Goal: Transaction & Acquisition: Purchase product/service

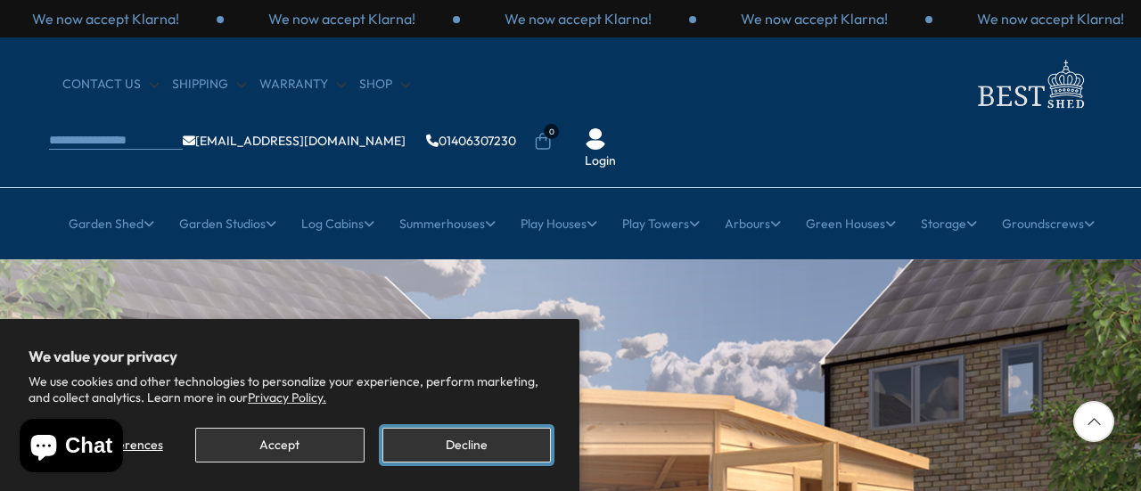
click at [462, 459] on button "Decline" at bounding box center [466, 445] width 168 height 35
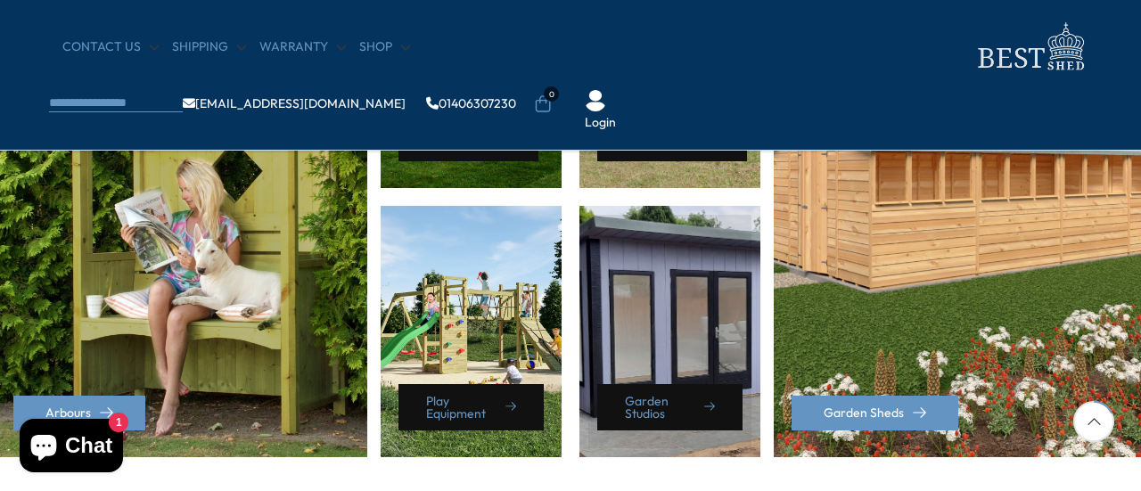
scroll to position [981, 0]
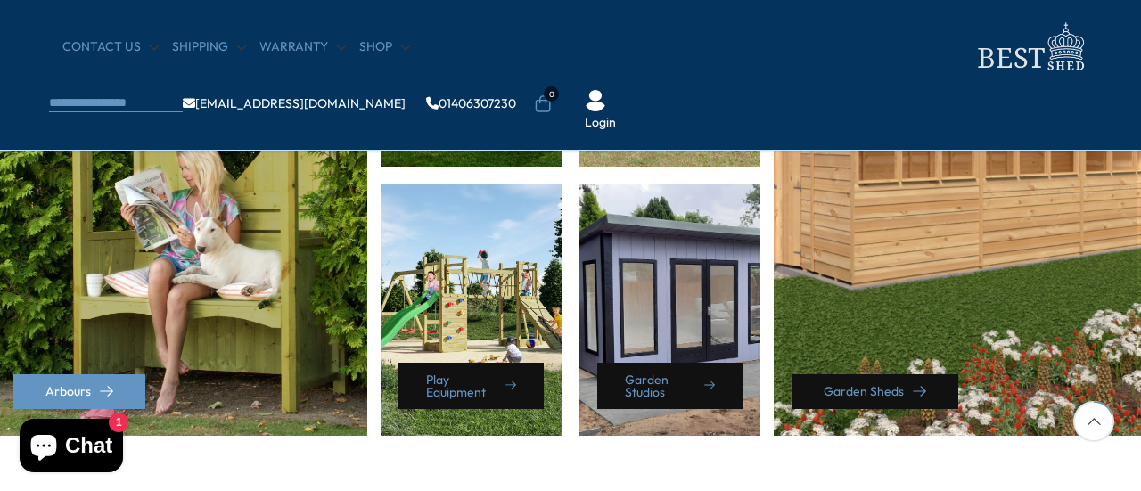
click at [900, 398] on link "Garden Sheds" at bounding box center [875, 391] width 167 height 35
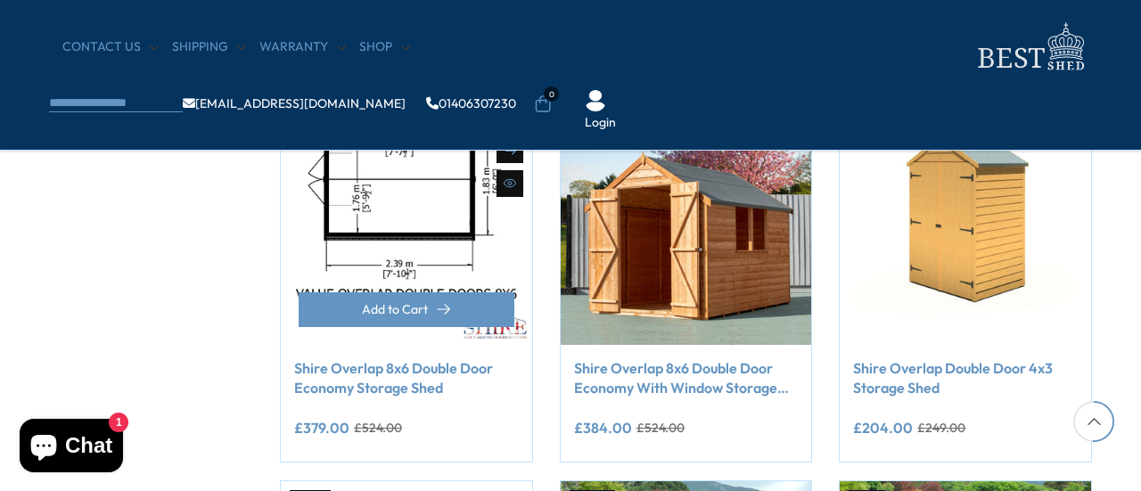
scroll to position [1159, 0]
